Goal: Information Seeking & Learning: Learn about a topic

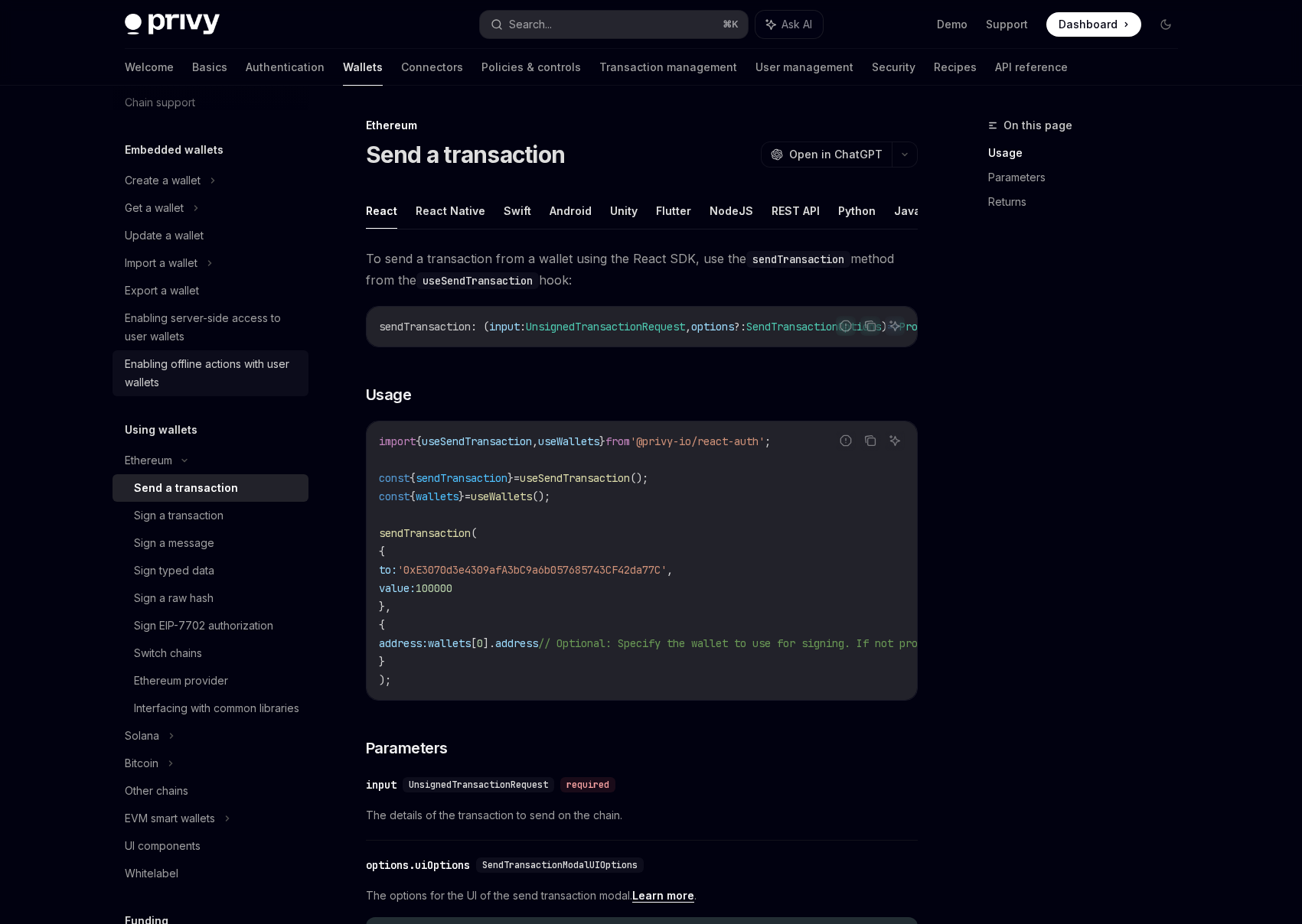
scroll to position [295, 0]
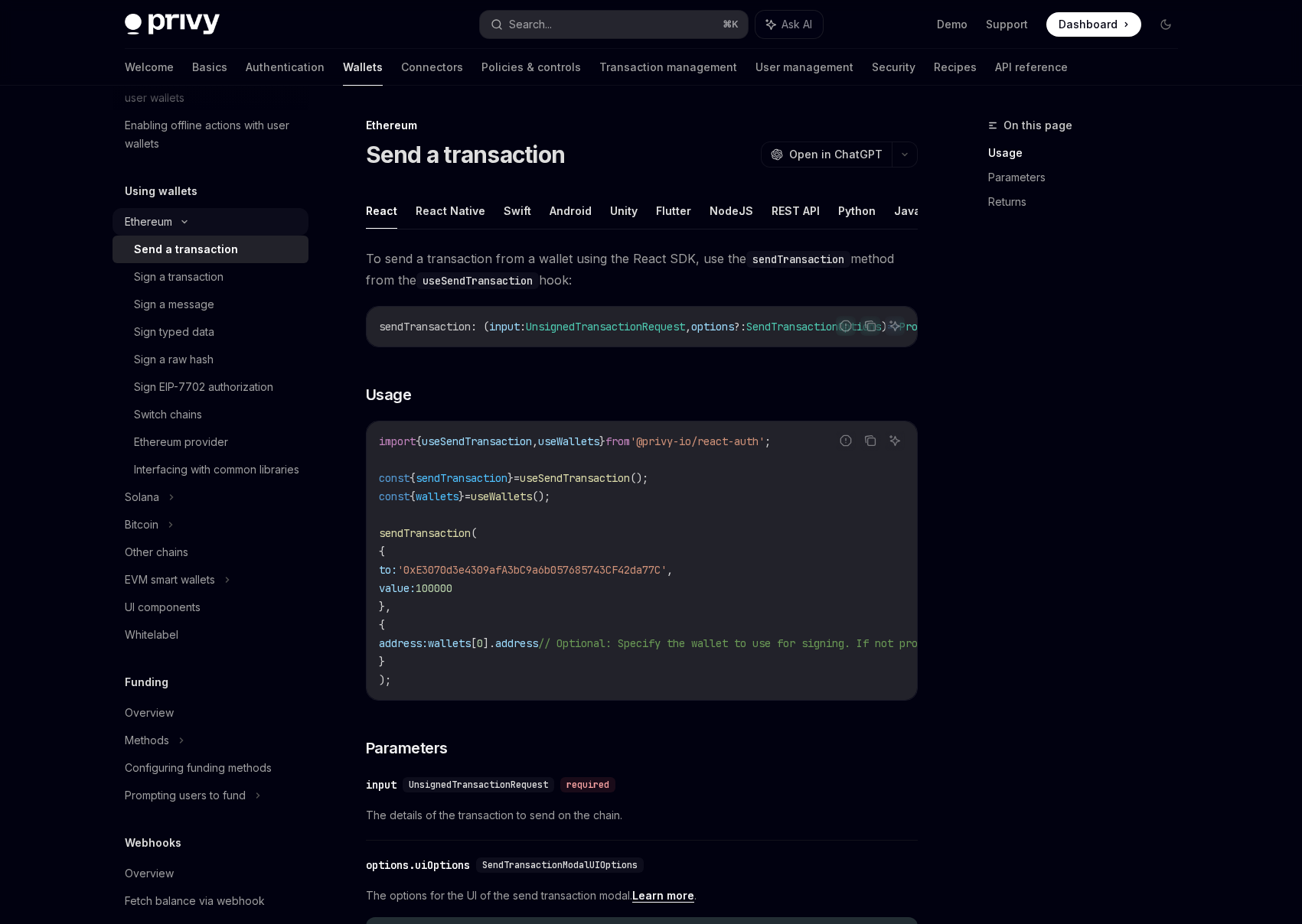
click at [176, 221] on icon at bounding box center [184, 222] width 18 height 6
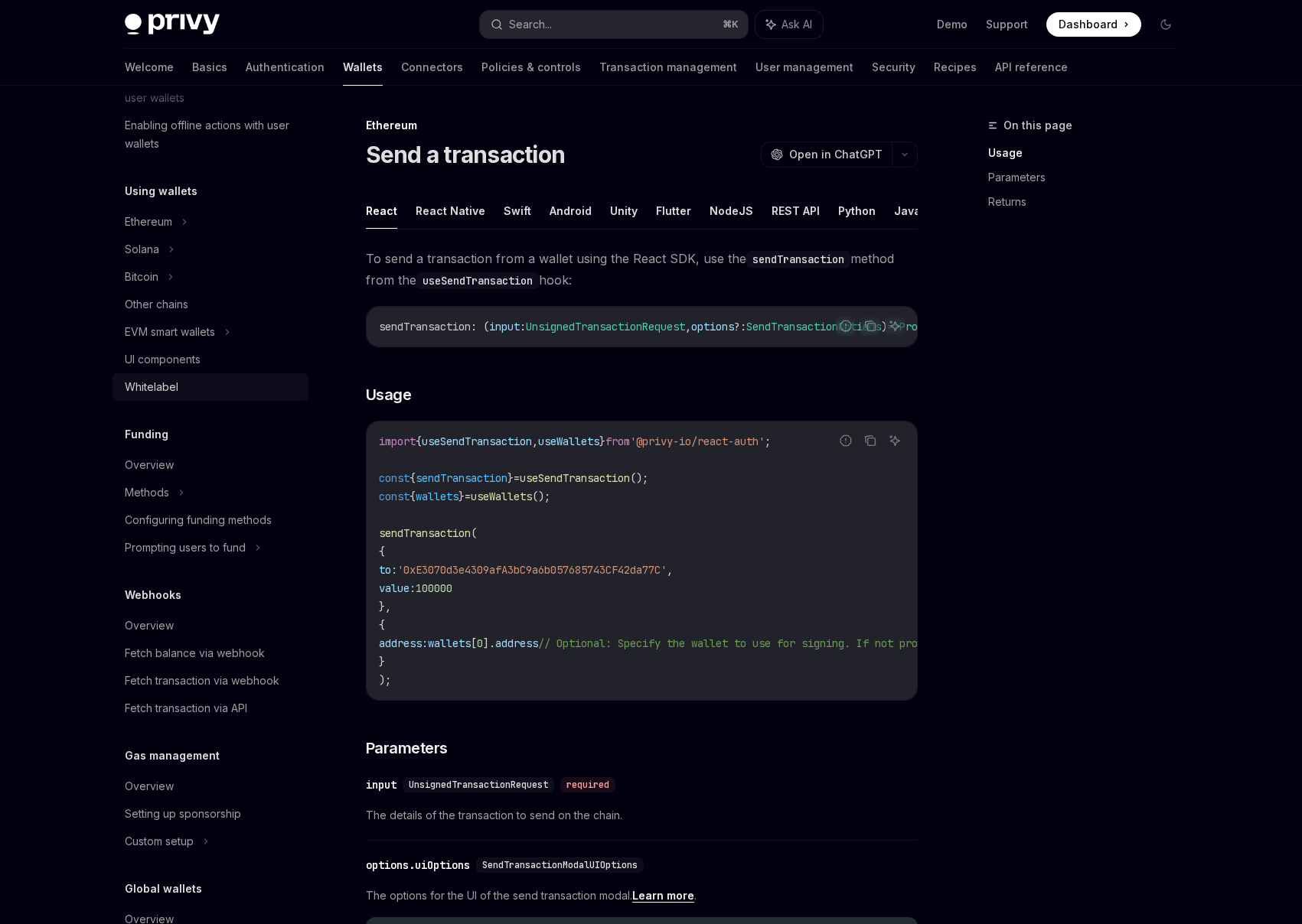
click at [208, 387] on div "Whitelabel" at bounding box center [211, 386] width 175 height 18
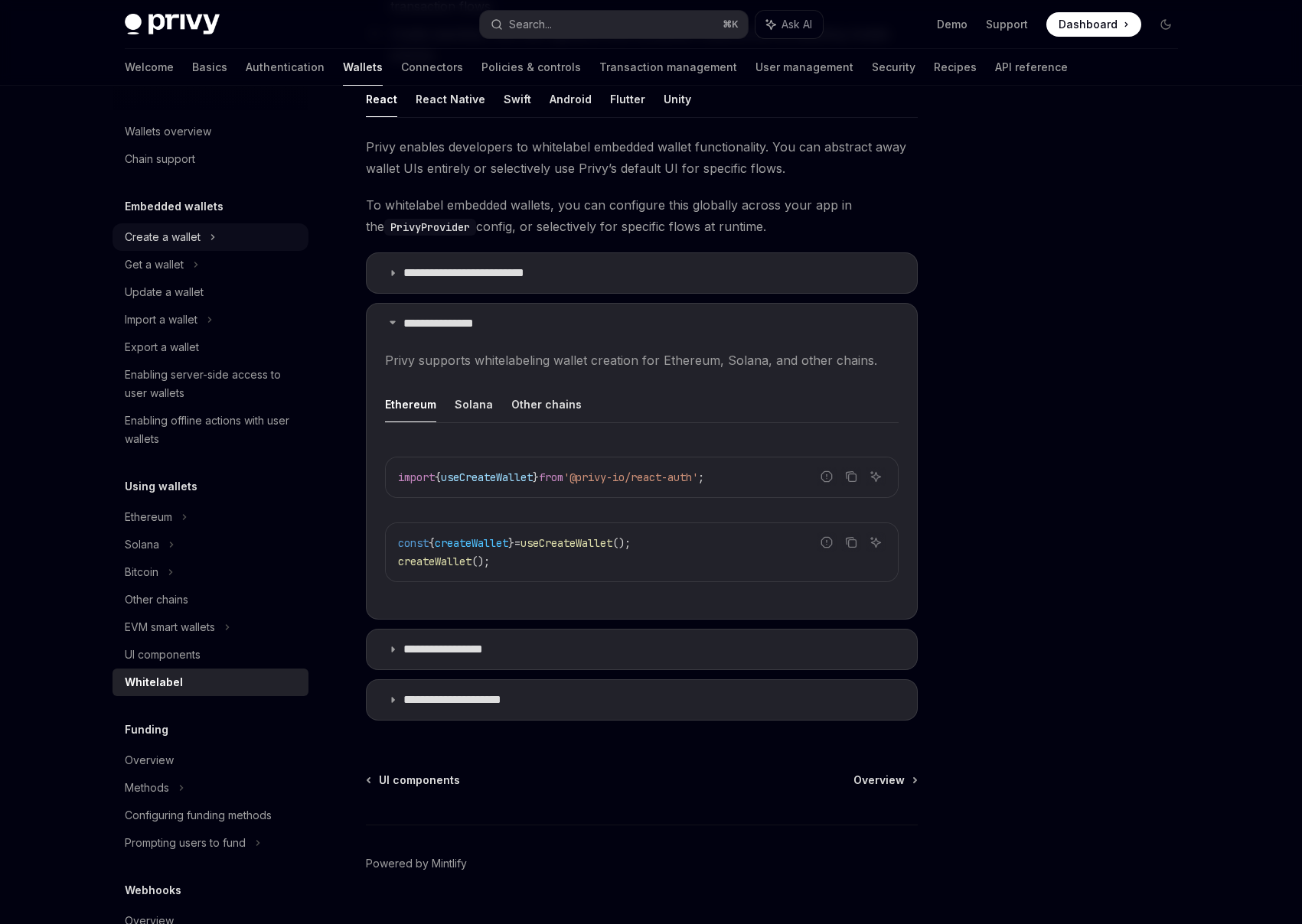
click at [227, 233] on div "Create a wallet" at bounding box center [210, 237] width 195 height 27
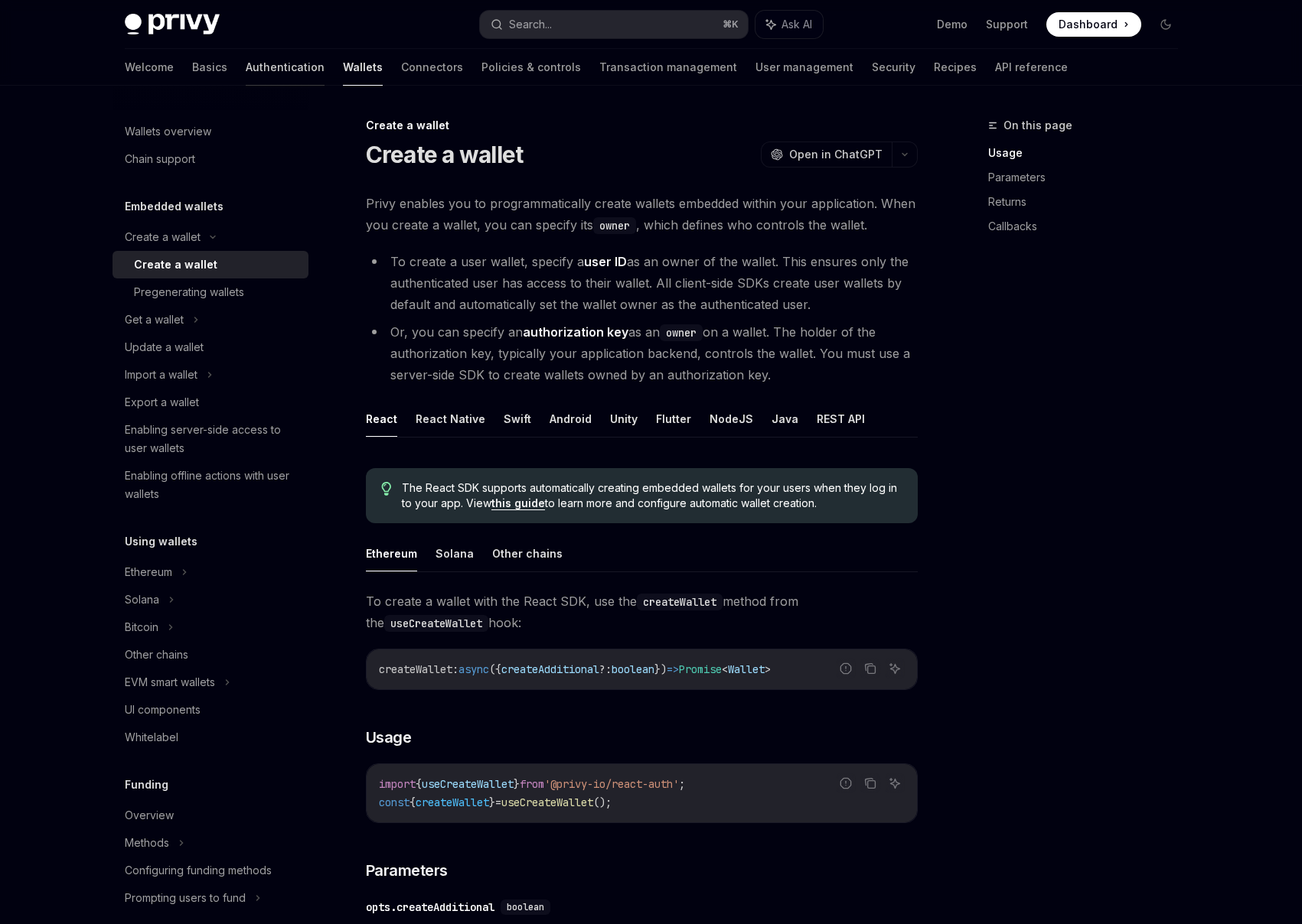
click at [245, 79] on link "Authentication" at bounding box center [284, 67] width 78 height 37
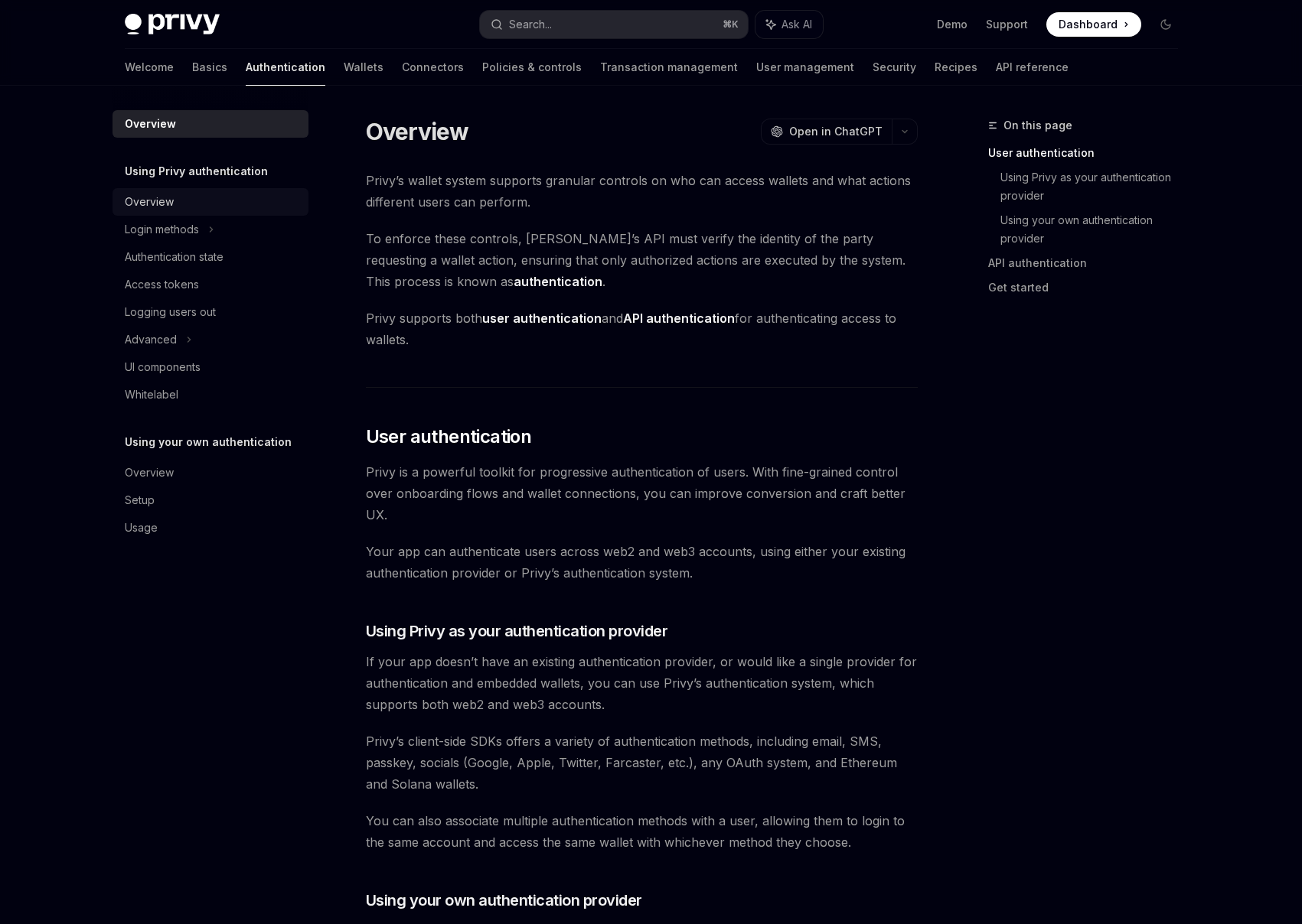
click at [205, 209] on div "Overview" at bounding box center [211, 201] width 175 height 18
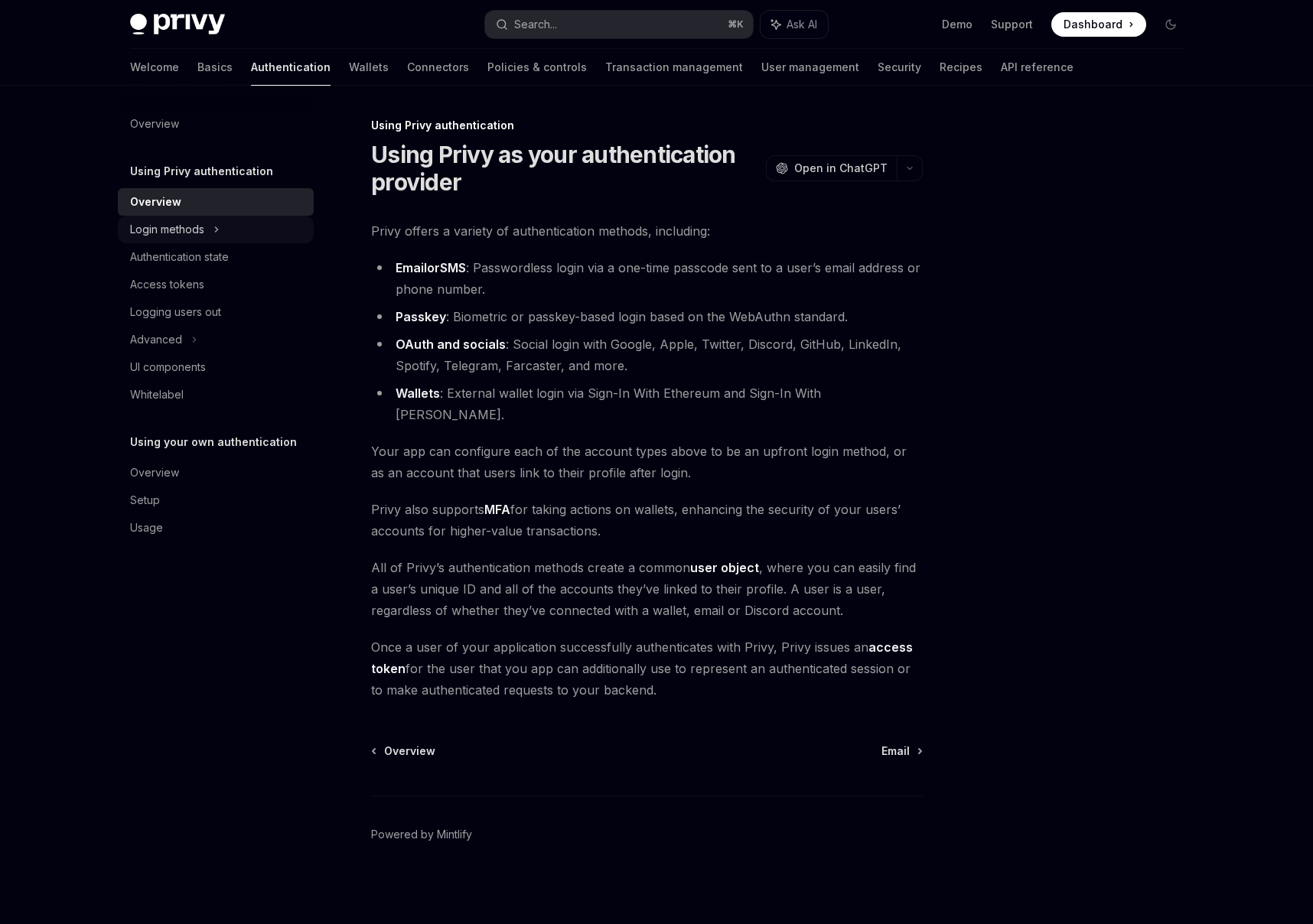
click at [206, 229] on div "Login methods" at bounding box center [215, 229] width 195 height 27
type textarea "*"
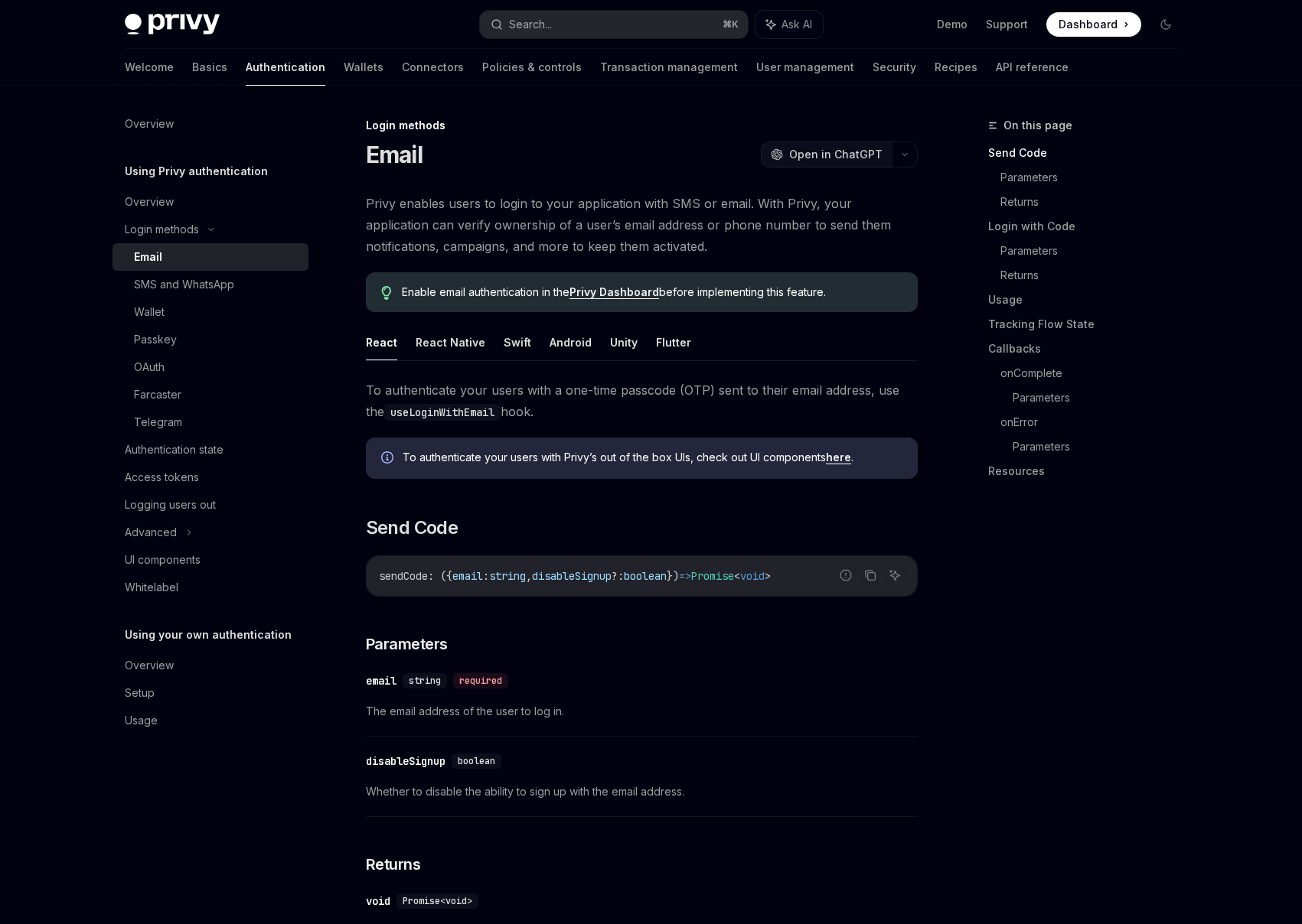
click at [831, 152] on span "Open in ChatGPT" at bounding box center [836, 155] width 93 height 15
click at [749, 218] on span "Privy enables users to login to your application with SMS or email. With Privy,…" at bounding box center [641, 225] width 551 height 64
drag, startPoint x: 448, startPoint y: 391, endPoint x: 632, endPoint y: 415, distance: 185.6
click at [632, 415] on span "To authenticate your users with a one-time passcode (OTP) sent to their email a…" at bounding box center [641, 400] width 551 height 42
